Goal: Task Accomplishment & Management: Manage account settings

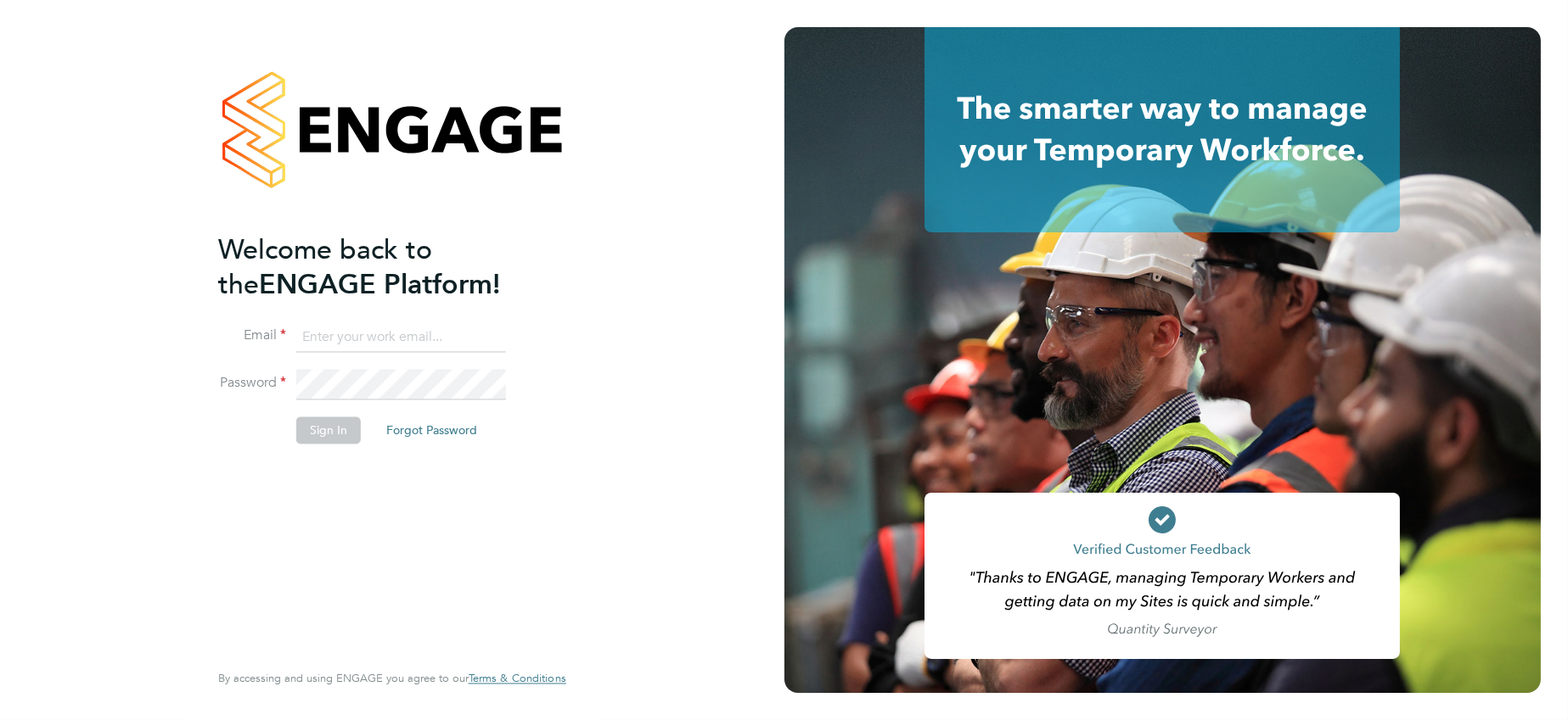
click at [395, 340] on input at bounding box center [401, 337] width 210 height 31
paste input "[EMAIL_ADDRESS][DOMAIN_NAME]"
type input "[EMAIL_ADDRESS][DOMAIN_NAME]"
click at [351, 418] on button "Sign In" at bounding box center [328, 430] width 65 height 27
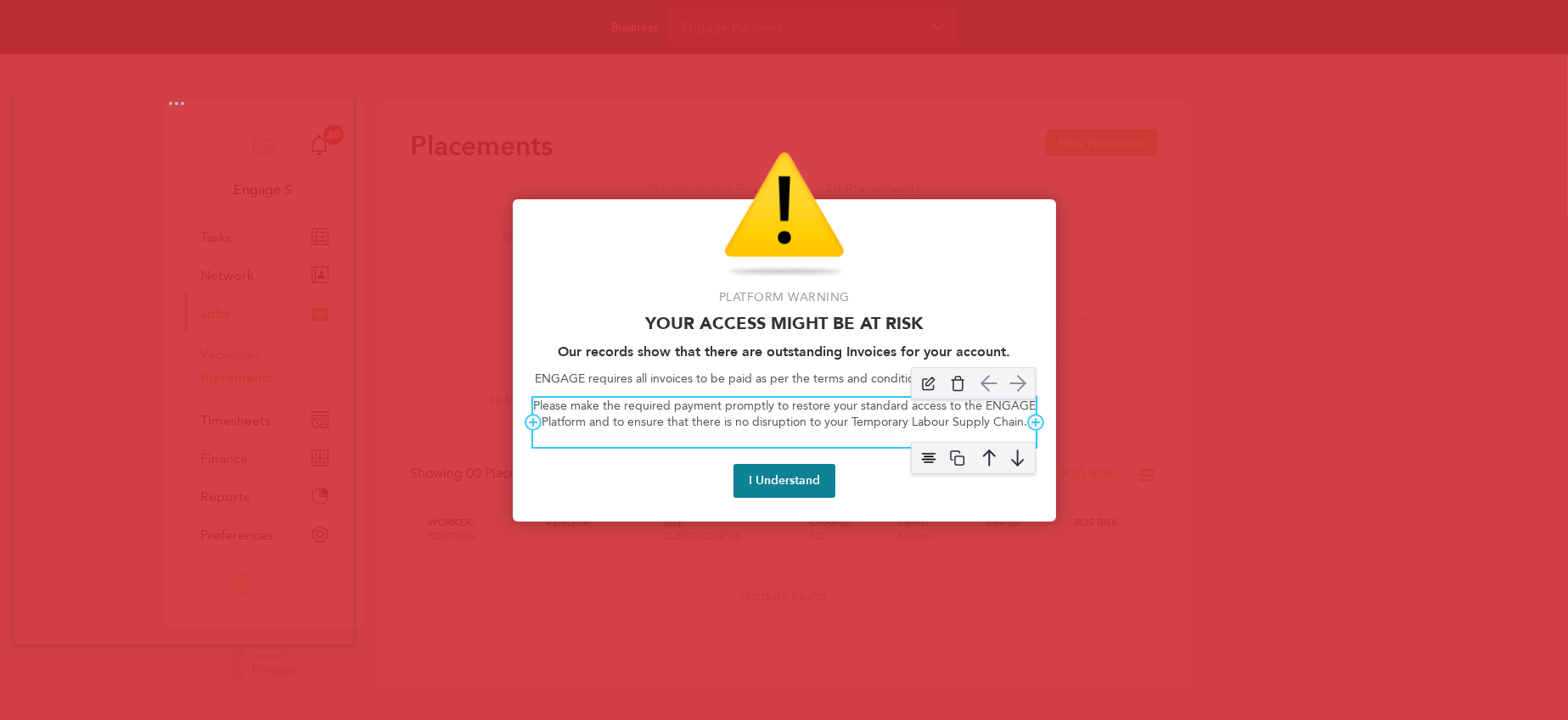
click at [784, 432] on div "Please make the required payment promptly to restore your standard access to th…" at bounding box center [784, 422] width 503 height 50
